Goal: Task Accomplishment & Management: Manage account settings

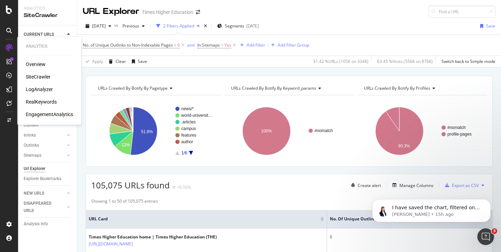
click at [30, 62] on div "Overview" at bounding box center [36, 64] width 20 height 7
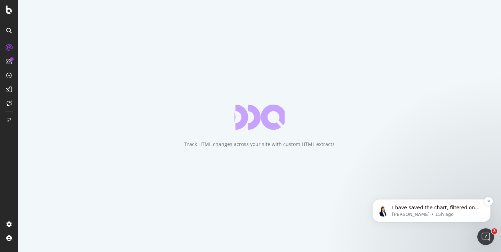
click at [432, 208] on p "I have saved the chart, filtered on the "students/what-to" segment, under the n…" at bounding box center [437, 207] width 90 height 7
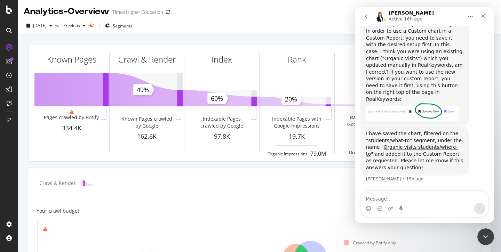
scroll to position [1490, 0]
click at [416, 148] on link "Organic visits students/where-to" at bounding box center [412, 150] width 92 height 13
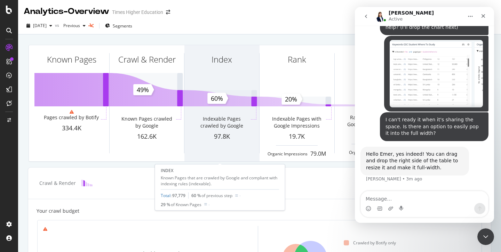
scroll to position [1713, 0]
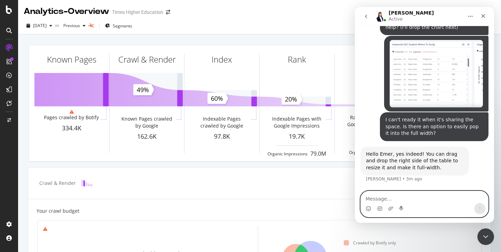
click at [379, 201] on textarea "Message…" at bounding box center [424, 197] width 127 height 12
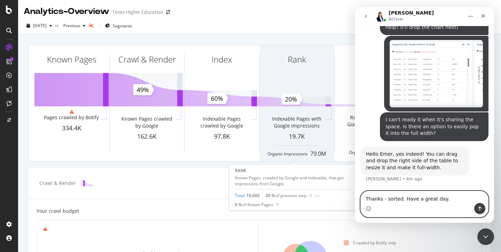
type textarea "Thanks - sorted. Have a great day."
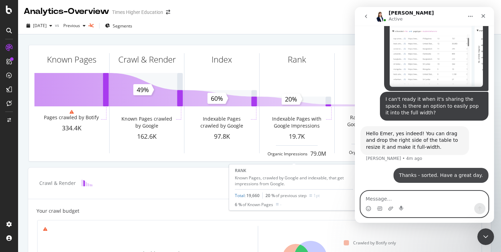
scroll to position [1734, 0]
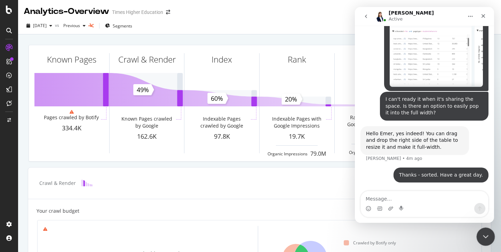
click at [484, 236] on icon "Close Intercom Messenger" at bounding box center [484, 235] width 5 height 3
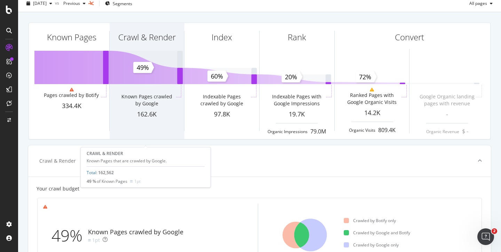
scroll to position [0, 0]
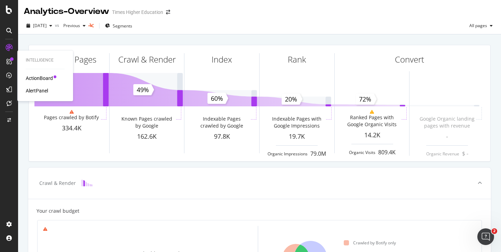
click at [37, 78] on div "ActionBoard" at bounding box center [39, 78] width 27 height 7
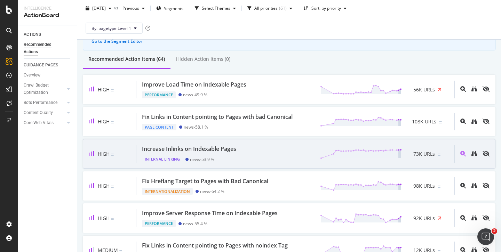
scroll to position [52, 0]
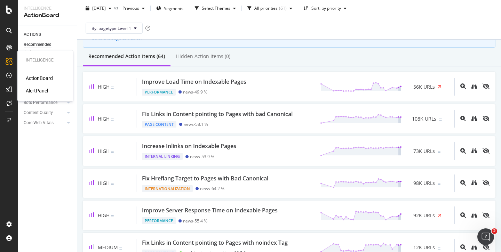
click at [39, 91] on div "AlertPanel" at bounding box center [37, 90] width 22 height 7
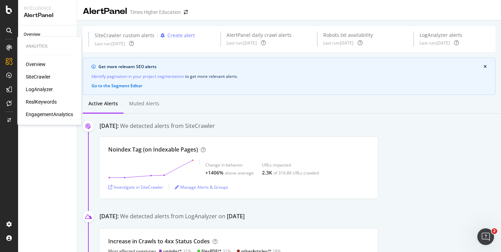
click at [38, 78] on div "SiteCrawler" at bounding box center [38, 76] width 25 height 7
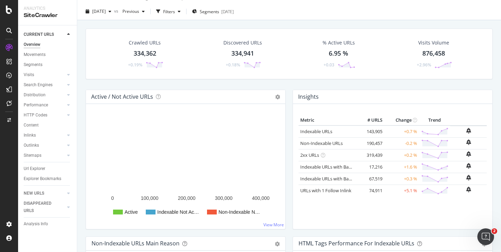
scroll to position [13, 0]
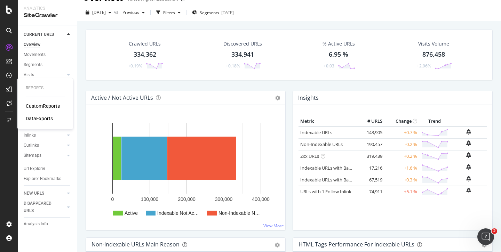
click at [38, 107] on div "CustomReports" at bounding box center [43, 106] width 34 height 7
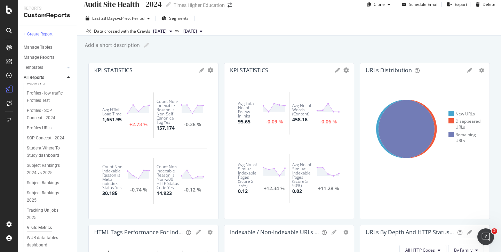
scroll to position [294, 0]
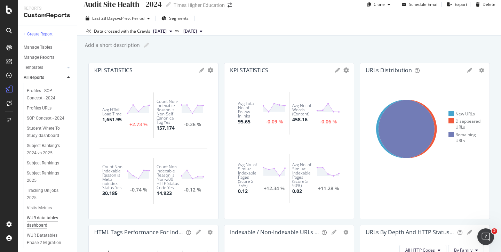
click at [45, 215] on div "WUR data tables dashboard" at bounding box center [47, 222] width 40 height 15
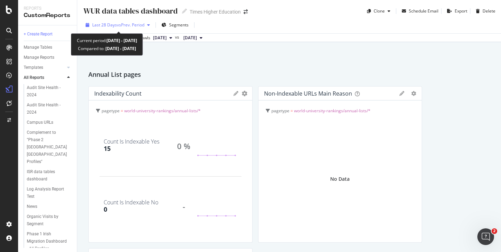
click at [129, 24] on span "vs Prev. Period" at bounding box center [130, 25] width 27 height 6
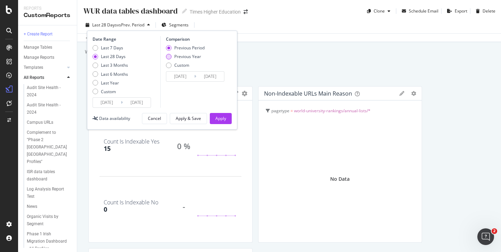
click at [169, 56] on div "Previous Year" at bounding box center [169, 57] width 6 height 6
type input "2024/08/24"
type input "2024/09/20"
click at [220, 119] on div "Apply" at bounding box center [220, 118] width 11 height 6
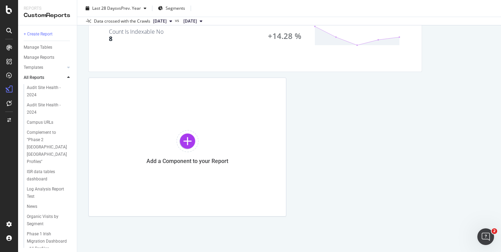
scroll to position [1699, 0]
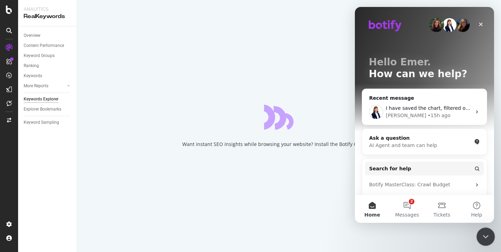
click at [484, 235] on icon "Close Intercom Messenger" at bounding box center [484, 236] width 8 height 8
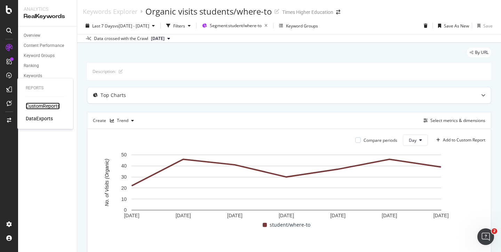
click at [35, 105] on div "CustomReports" at bounding box center [43, 106] width 34 height 7
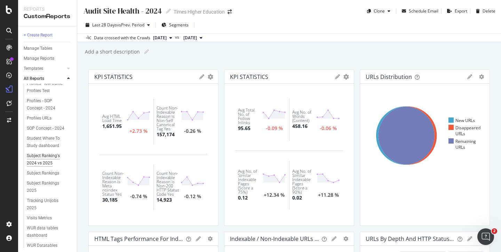
scroll to position [284, 0]
click at [47, 136] on div "Student Where To Study dashboard" at bounding box center [47, 143] width 41 height 15
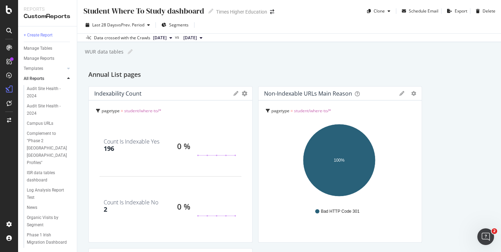
click at [106, 210] on div "2" at bounding box center [105, 209] width 3 height 9
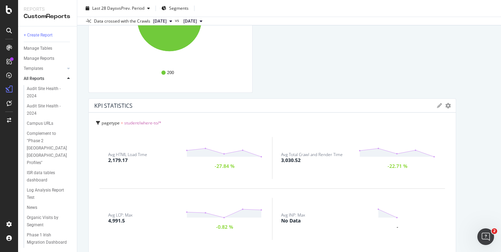
scroll to position [313, 0]
click at [445, 104] on icon "gear" at bounding box center [448, 105] width 6 height 6
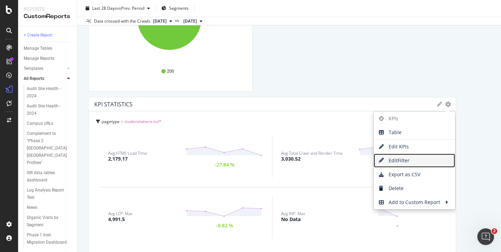
click at [389, 160] on span "Edit Filter" at bounding box center [413, 160] width 81 height 10
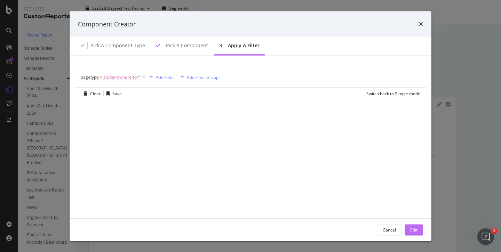
click at [415, 227] on div "Edit" at bounding box center [413, 230] width 7 height 6
click at [391, 228] on div "Avg INP: Max No Data -" at bounding box center [358, 217] width 172 height 42
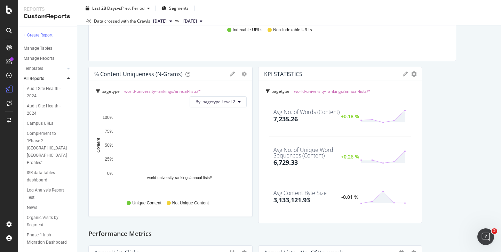
scroll to position [831, 0]
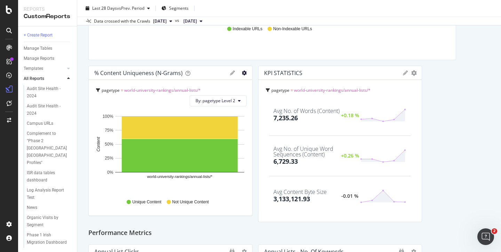
click at [242, 73] on icon "gear" at bounding box center [244, 73] width 5 height 5
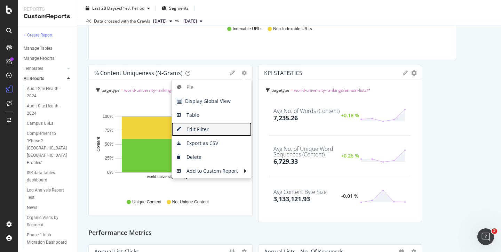
click at [201, 129] on span "Edit Filter" at bounding box center [211, 129] width 80 height 10
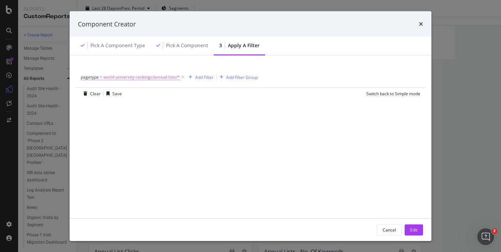
click at [167, 77] on span "world-university-rankings/annual-lists/*" at bounding box center [141, 77] width 76 height 10
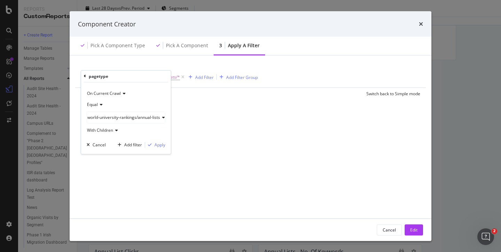
click at [123, 119] on span "world-university-rankings/annual-lists" at bounding box center [123, 117] width 73 height 6
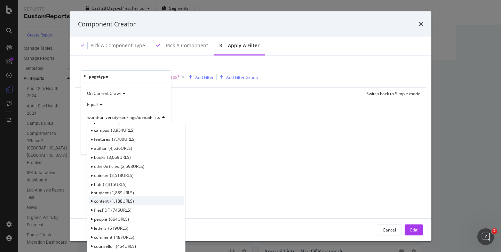
scroll to position [142, 0]
click at [93, 191] on div "student 1,889 URLS Select" at bounding box center [136, 191] width 95 height 7
click at [92, 191] on icon "modal" at bounding box center [91, 192] width 2 height 4
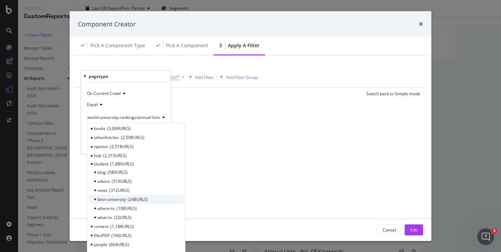
scroll to position [171, 0]
click at [109, 206] on span "where-to" at bounding box center [105, 207] width 17 height 6
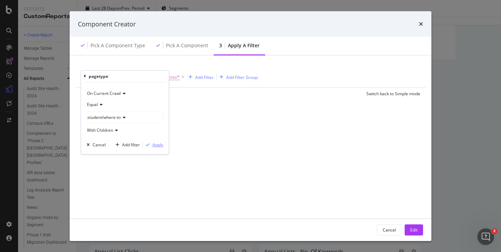
click at [158, 144] on div "Apply" at bounding box center [157, 145] width 11 height 6
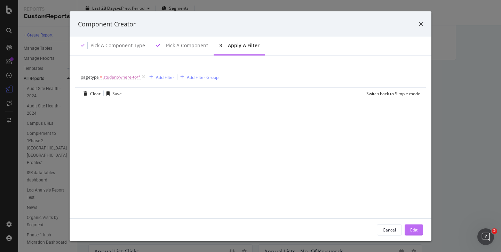
click at [413, 230] on div "Edit" at bounding box center [413, 230] width 7 height 6
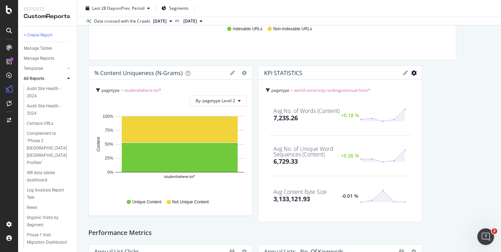
click at [411, 72] on icon "gear" at bounding box center [414, 73] width 6 height 6
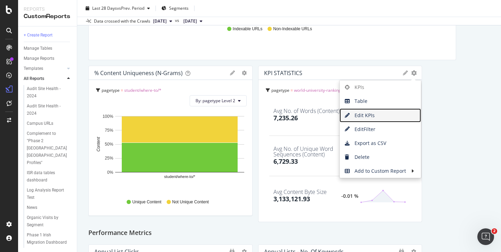
click at [375, 114] on span "Edit KPIs" at bounding box center [379, 115] width 81 height 10
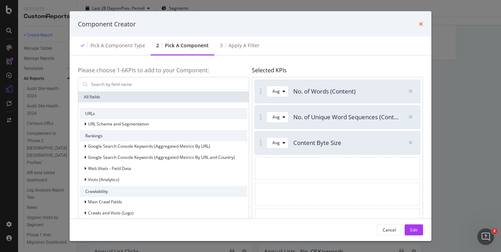
click at [421, 23] on icon "times" at bounding box center [421, 24] width 4 height 6
click at [389, 230] on div "Performance Metrics" at bounding box center [288, 233] width 401 height 11
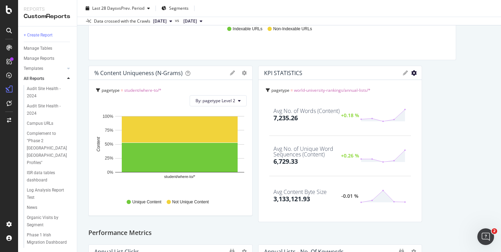
click at [411, 72] on icon "gear" at bounding box center [414, 73] width 6 height 6
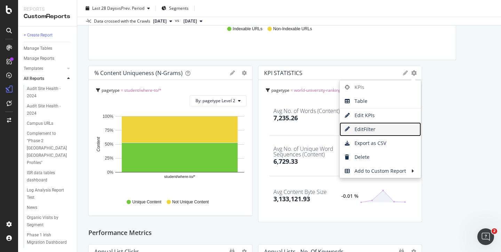
click at [360, 130] on span "Edit Filter" at bounding box center [379, 129] width 81 height 10
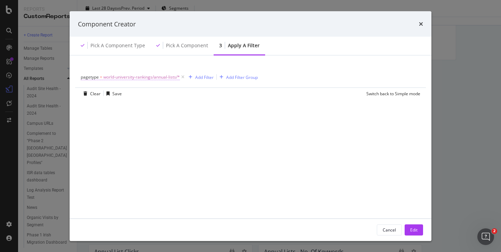
click at [158, 77] on span "world-university-rankings/annual-lists/*" at bounding box center [141, 77] width 76 height 10
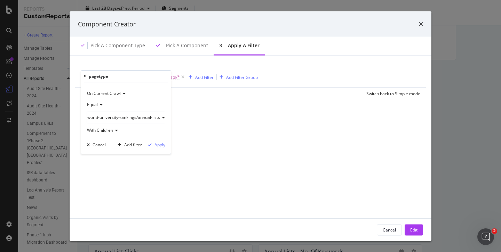
click at [116, 119] on span "world-university-rankings/annual-lists" at bounding box center [123, 117] width 73 height 6
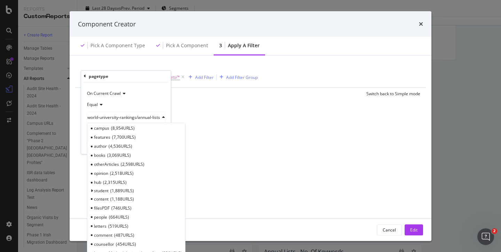
scroll to position [145, 0]
click at [91, 188] on icon "modal" at bounding box center [91, 189] width 2 height 4
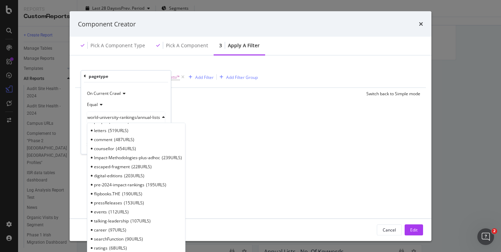
scroll to position [197, 0]
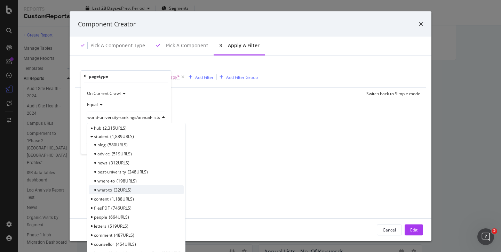
click at [114, 190] on span "32 URLS" at bounding box center [123, 190] width 18 height 6
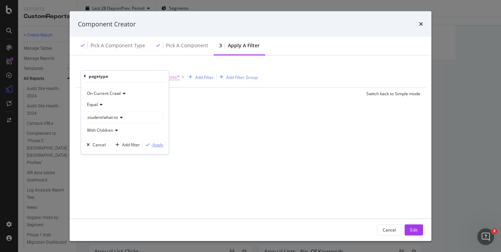
click at [157, 146] on div "Apply" at bounding box center [157, 145] width 11 height 6
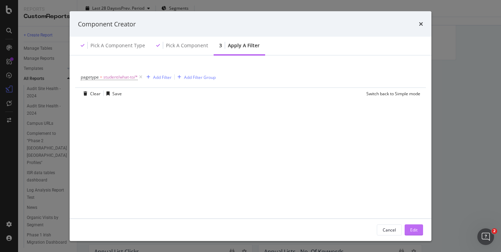
click at [415, 228] on div "Edit" at bounding box center [413, 230] width 7 height 6
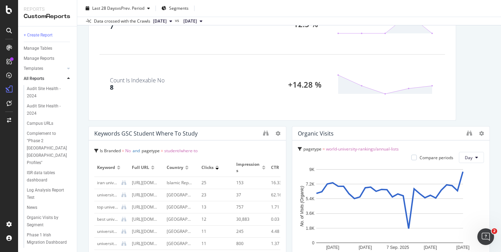
scroll to position [1663, 0]
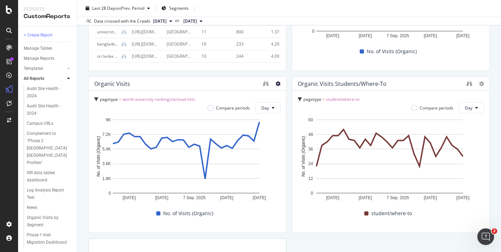
click at [275, 83] on icon at bounding box center [277, 83] width 5 height 5
click at [288, 95] on div "Delete" at bounding box center [290, 94] width 35 height 10
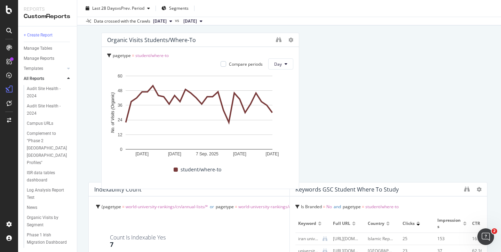
scroll to position [1379, 0]
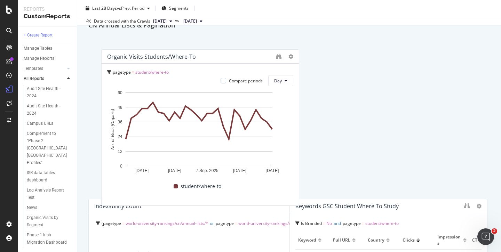
drag, startPoint x: 206, startPoint y: 87, endPoint x: 220, endPoint y: 41, distance: 48.2
click at [220, 50] on div "Organic visits students/where-to" at bounding box center [200, 57] width 197 height 14
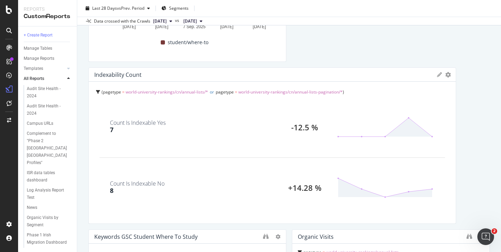
scroll to position [1523, 0]
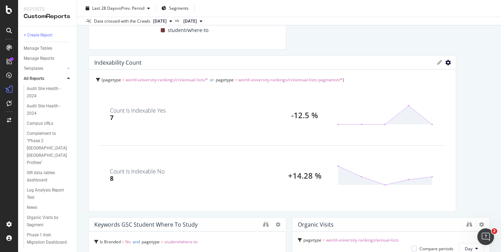
click at [445, 62] on icon "gear" at bounding box center [448, 63] width 6 height 6
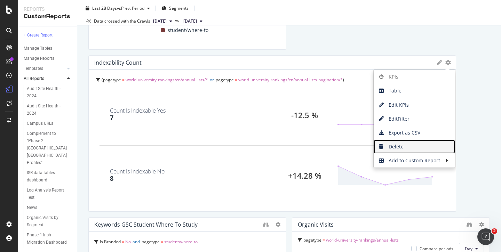
click at [397, 146] on span "Delete" at bounding box center [413, 147] width 81 height 10
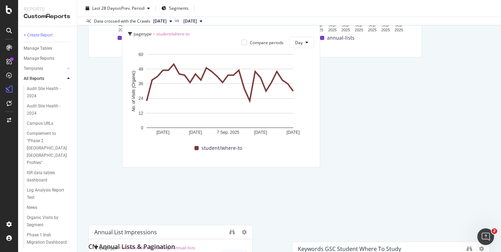
scroll to position [1153, 0]
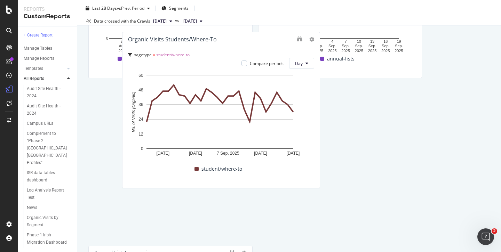
drag, startPoint x: 198, startPoint y: 112, endPoint x: 232, endPoint y: 36, distance: 83.6
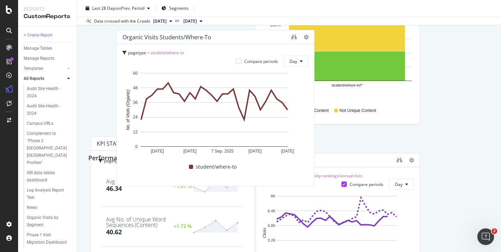
scroll to position [921, 0]
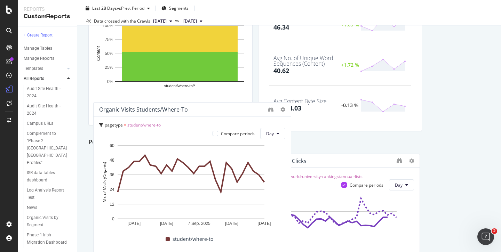
drag, startPoint x: 198, startPoint y: 147, endPoint x: 311, endPoint y: 135, distance: 114.0
click at [193, 113] on div "Organic visits students/where-to" at bounding box center [181, 109] width 165 height 7
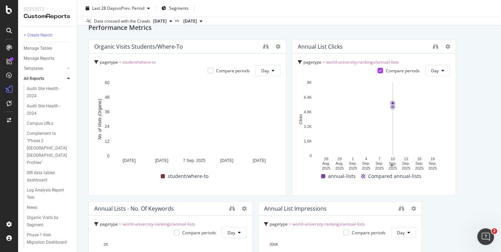
scroll to position [1029, 0]
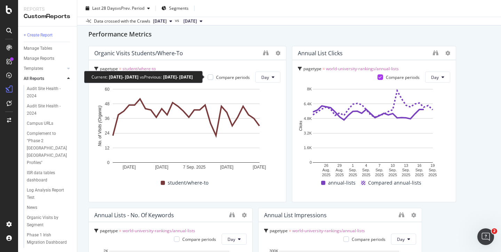
click at [227, 75] on div "Compare periods" at bounding box center [233, 77] width 34 height 6
click at [267, 25] on div "Data crossed with the Crawls 2025 Sep. 19th vs 2025 Aug. 20th" at bounding box center [289, 21] width 424 height 8
click at [208, 77] on div at bounding box center [211, 77] width 6 height 6
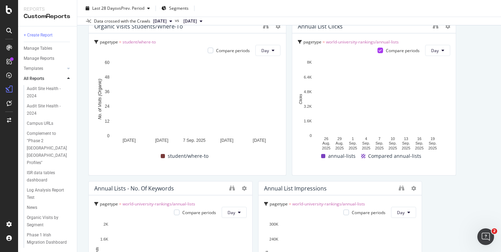
scroll to position [1039, 0]
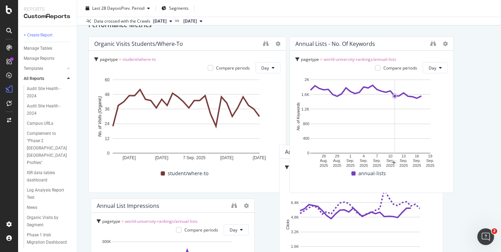
drag, startPoint x: 350, startPoint y: 44, endPoint x: 333, endPoint y: 150, distance: 107.1
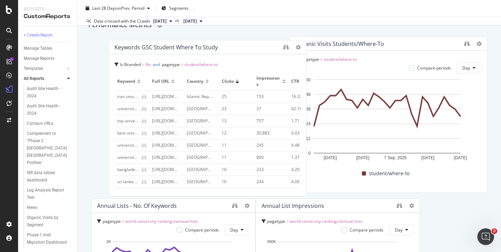
drag, startPoint x: 232, startPoint y: 179, endPoint x: 256, endPoint y: 41, distance: 139.8
click at [241, 40] on div "Keywords GSC Student Where To Study" at bounding box center [207, 47] width 197 height 14
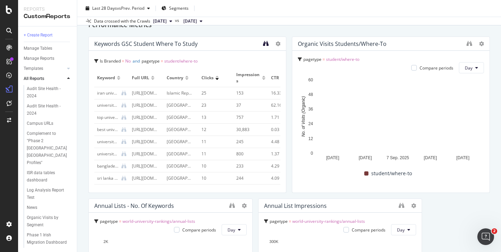
scroll to position [1028, 0]
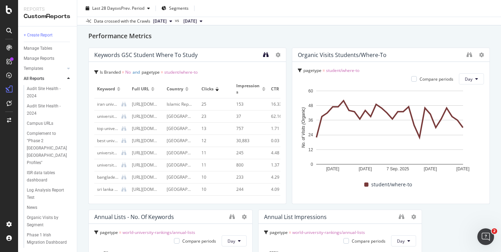
drag, startPoint x: 256, startPoint y: 41, endPoint x: 263, endPoint y: 56, distance: 16.2
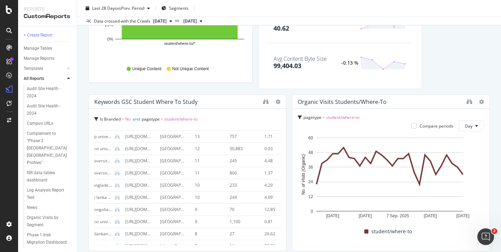
scroll to position [0, 0]
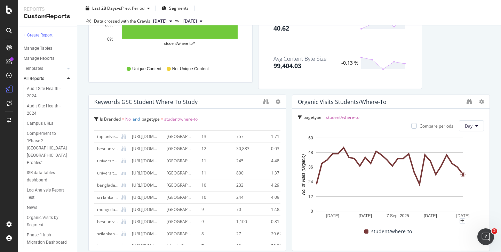
click at [489, 197] on div "Student Where To Study dashboard Student Where To Study dashboard Times Higher …" at bounding box center [289, 126] width 424 height 252
click at [491, 236] on div "Open Intercom Messenger" at bounding box center [484, 235] width 23 height 23
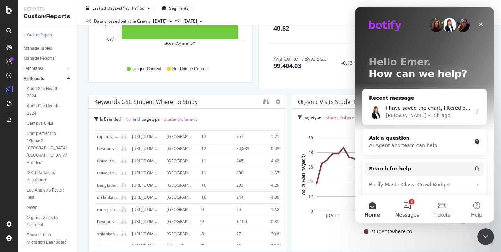
click at [410, 207] on button "2 Messages" at bounding box center [406, 209] width 35 height 28
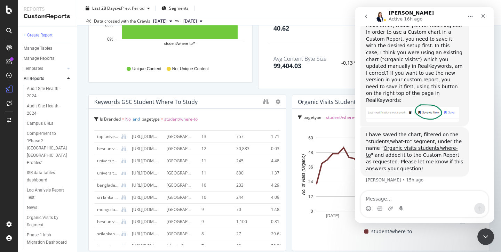
scroll to position [1490, 0]
click at [372, 200] on textarea "Message…" at bounding box center [424, 197] width 127 height 12
type textarea "Ah, thank you for that. Great"
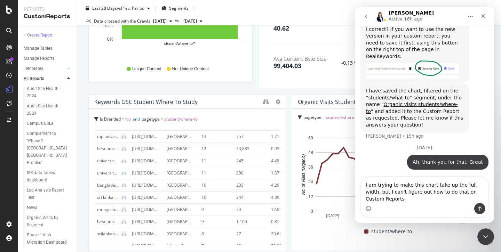
scroll to position [1544, 0]
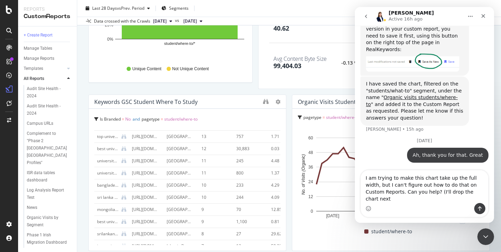
type textarea "I am trying to make this chart take up the full width, but I can't figure out h…"
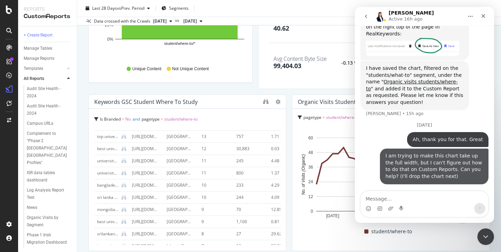
scroll to position [1566, 0]
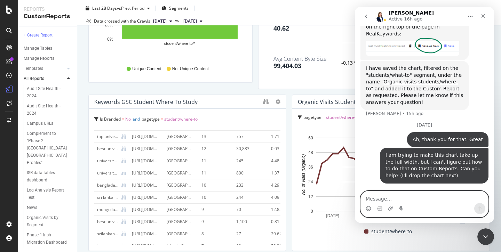
click at [390, 208] on icon "Upload attachment" at bounding box center [390, 209] width 5 height 4
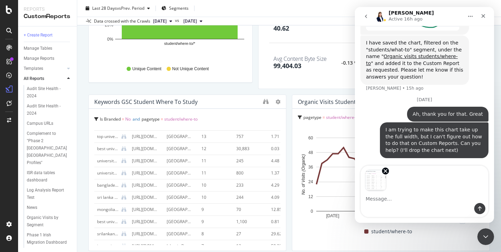
scroll to position [1591, 0]
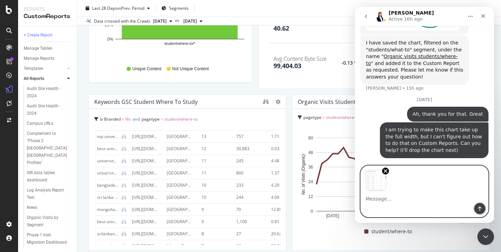
click at [479, 208] on icon "Send a message…" at bounding box center [480, 209] width 6 height 6
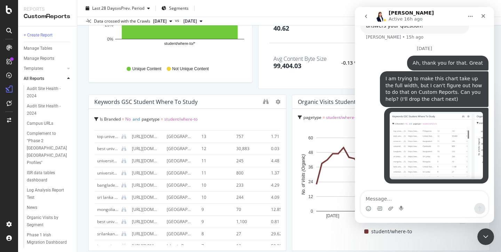
scroll to position [1641, 0]
type textarea "U"
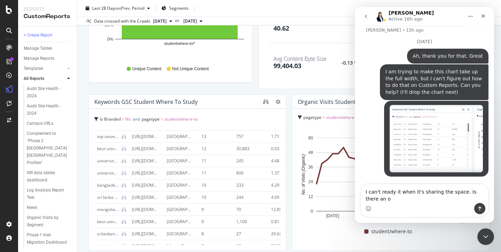
scroll to position [1650, 0]
type textarea "I can't ready it when it's sharing the space. Is there an option to easily pop …"
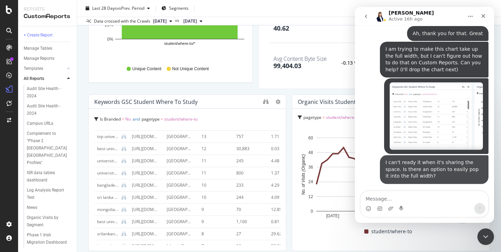
scroll to position [1672, 0]
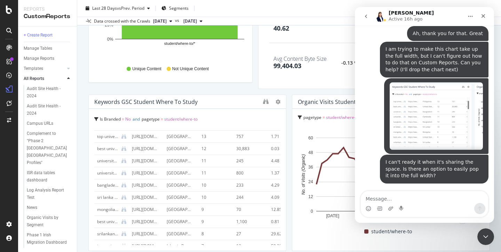
click at [366, 16] on icon "go back" at bounding box center [366, 17] width 6 height 6
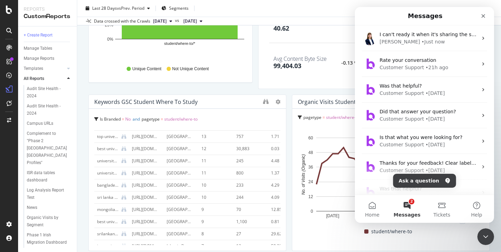
scroll to position [0, 0]
click at [420, 181] on button "Ask a question" at bounding box center [424, 181] width 63 height 14
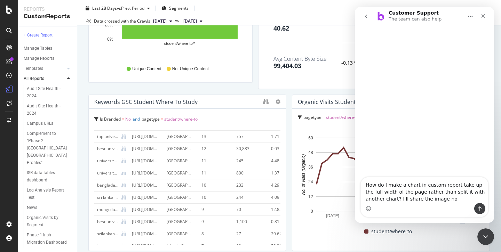
type textarea "How do I make a chart in custom report take up the full width of the page rathe…"
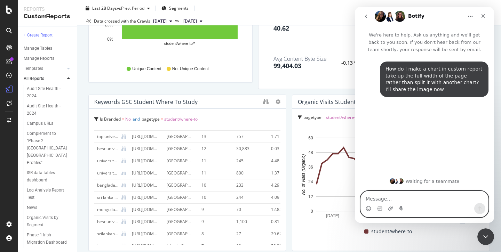
click at [391, 208] on icon "Upload attachment" at bounding box center [391, 209] width 6 height 6
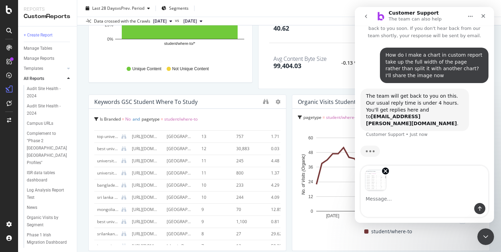
scroll to position [16, 0]
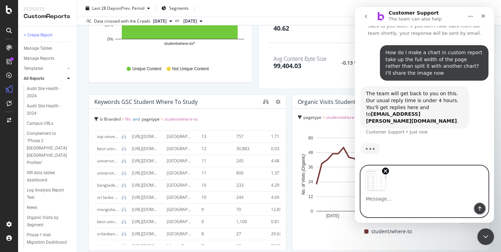
click at [480, 207] on icon "Send a message…" at bounding box center [480, 209] width 6 height 6
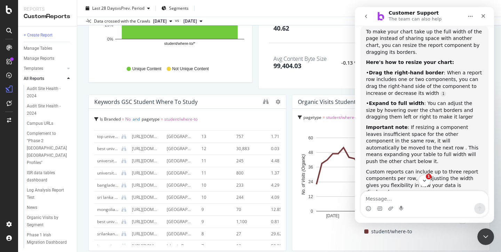
scroll to position [209, 0]
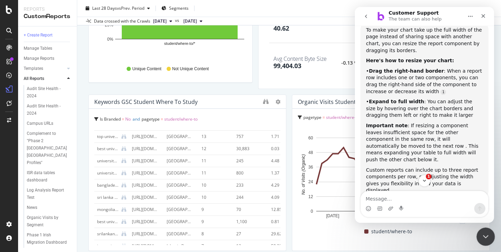
click at [487, 235] on icon "Close Intercom Messenger" at bounding box center [484, 236] width 8 height 8
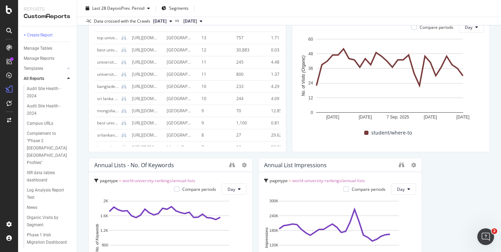
scroll to position [1073, 0]
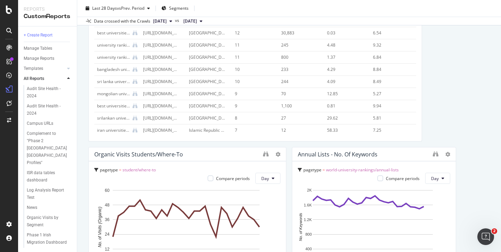
drag, startPoint x: 282, startPoint y: 140, endPoint x: 435, endPoint y: 129, distance: 153.7
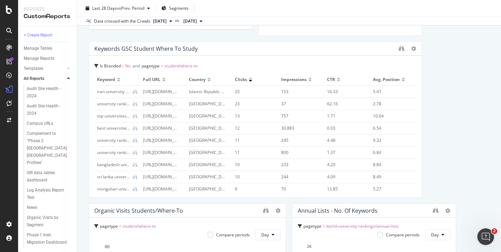
scroll to position [1013, 0]
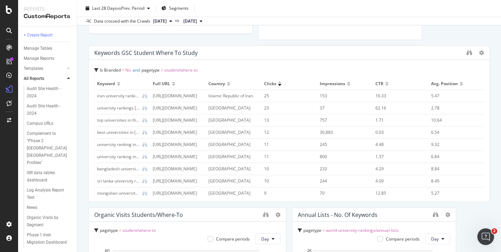
drag, startPoint x: 415, startPoint y: 135, endPoint x: 500, endPoint y: 139, distance: 85.6
click at [500, 139] on div "Student Where To Study dashboard Student Where To Study dashboard Times Higher …" at bounding box center [289, 126] width 424 height 252
drag, startPoint x: 478, startPoint y: 99, endPoint x: 497, endPoint y: 99, distance: 18.4
click at [497, 99] on div "Student Where To Study dashboard Student Where To Study dashboard Times Higher …" at bounding box center [289, 126] width 424 height 252
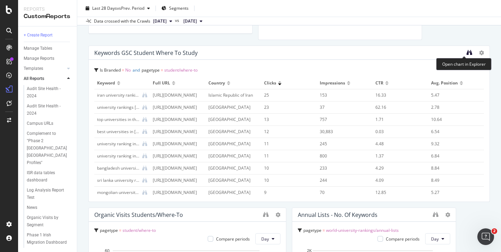
click at [466, 53] on icon "binoculars" at bounding box center [469, 53] width 6 height 6
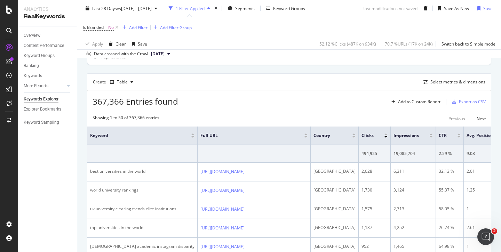
scroll to position [71, 0]
click at [433, 82] on div "Select metrics & dimensions" at bounding box center [457, 82] width 55 height 6
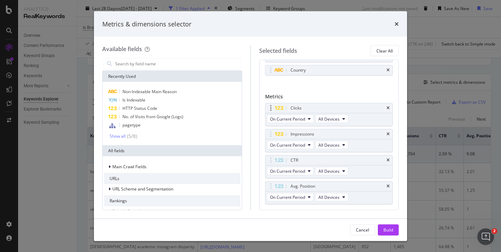
scroll to position [38, 0]
click at [386, 158] on icon "times" at bounding box center [387, 159] width 3 height 4
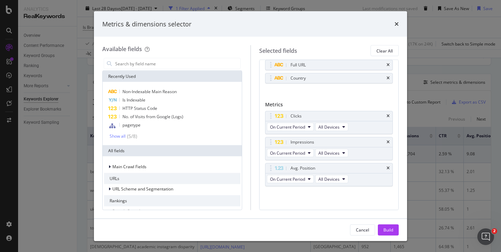
scroll to position [29, 0]
click at [391, 228] on div "Build" at bounding box center [388, 230] width 10 height 6
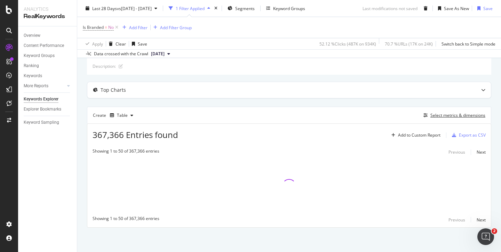
scroll to position [38, 0]
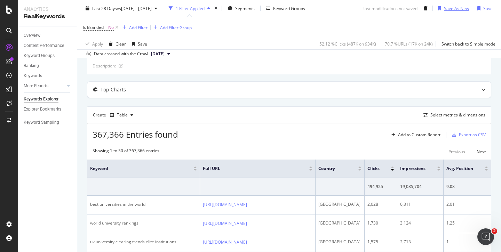
click at [450, 7] on div "Save As New" at bounding box center [456, 8] width 25 height 6
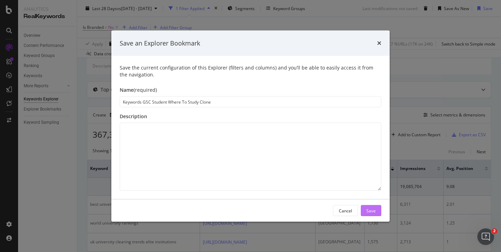
click at [370, 210] on div "Save" at bounding box center [370, 211] width 9 height 6
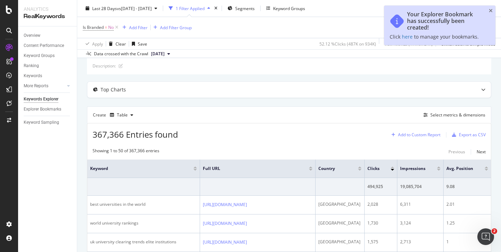
click at [417, 134] on div "Add to Custom Report" at bounding box center [419, 135] width 42 height 4
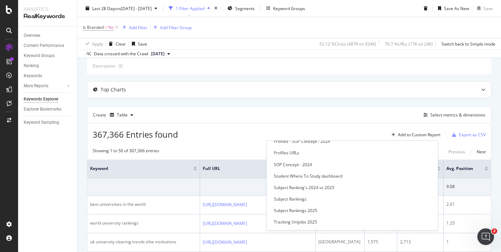
scroll to position [192, 0]
click at [342, 174] on div "Student Where To Study dashboard" at bounding box center [308, 175] width 69 height 6
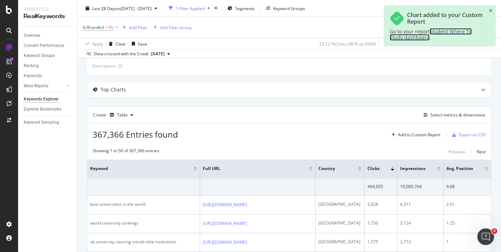
click at [447, 30] on span "Student Where To Study dashboard" at bounding box center [430, 34] width 82 height 13
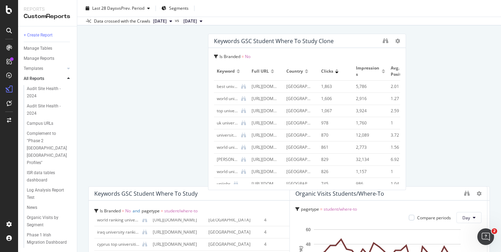
scroll to position [1033, 0]
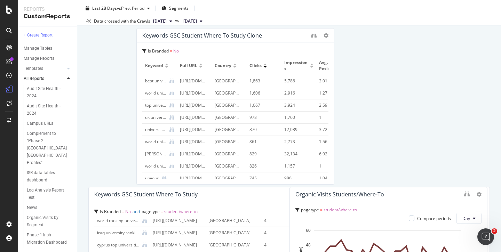
drag, startPoint x: 355, startPoint y: 94, endPoint x: 309, endPoint y: 178, distance: 95.7
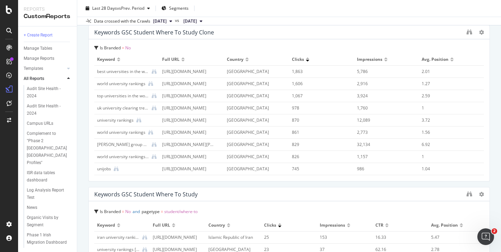
drag, startPoint x: 282, startPoint y: 180, endPoint x: 500, endPoint y: 148, distance: 220.9
click at [500, 148] on div "Student Where To Study dashboard Student Where To Study dashboard Times Higher …" at bounding box center [289, 126] width 424 height 252
click at [180, 56] on tr "Keyword Full URL Country Clicks Impressions Avg. Position" at bounding box center [288, 60] width 389 height 12
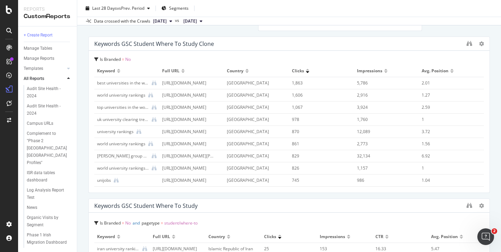
scroll to position [1020, 0]
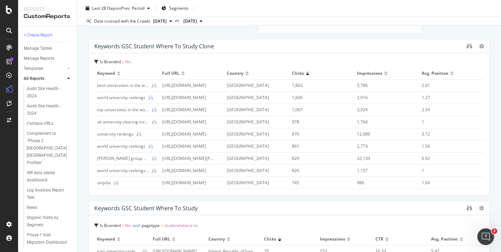
click at [362, 61] on div "Is Branded = No" at bounding box center [288, 62] width 389 height 6
click at [146, 55] on div "Is Branded = No Keyword Full URL Country Clicks Impressions Avg. Position best …" at bounding box center [289, 124] width 401 height 142
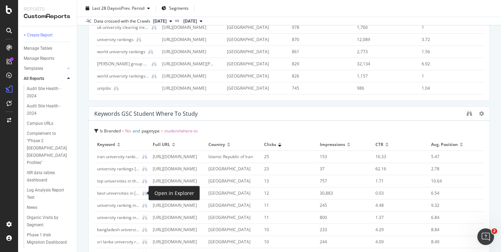
scroll to position [26, 0]
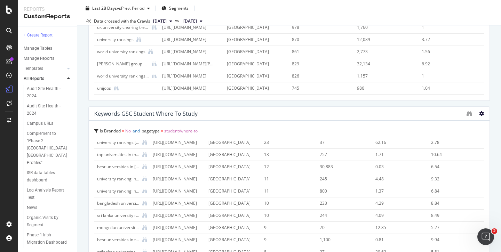
click at [479, 114] on icon at bounding box center [481, 113] width 5 height 5
click at [459, 116] on span "Delete" at bounding box center [461, 114] width 13 height 6
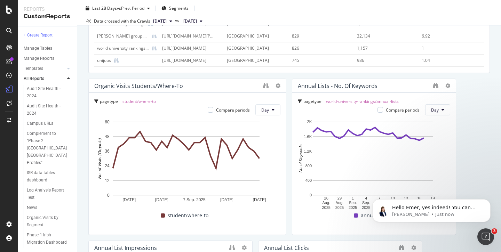
scroll to position [0, 0]
